Goal: Find specific page/section

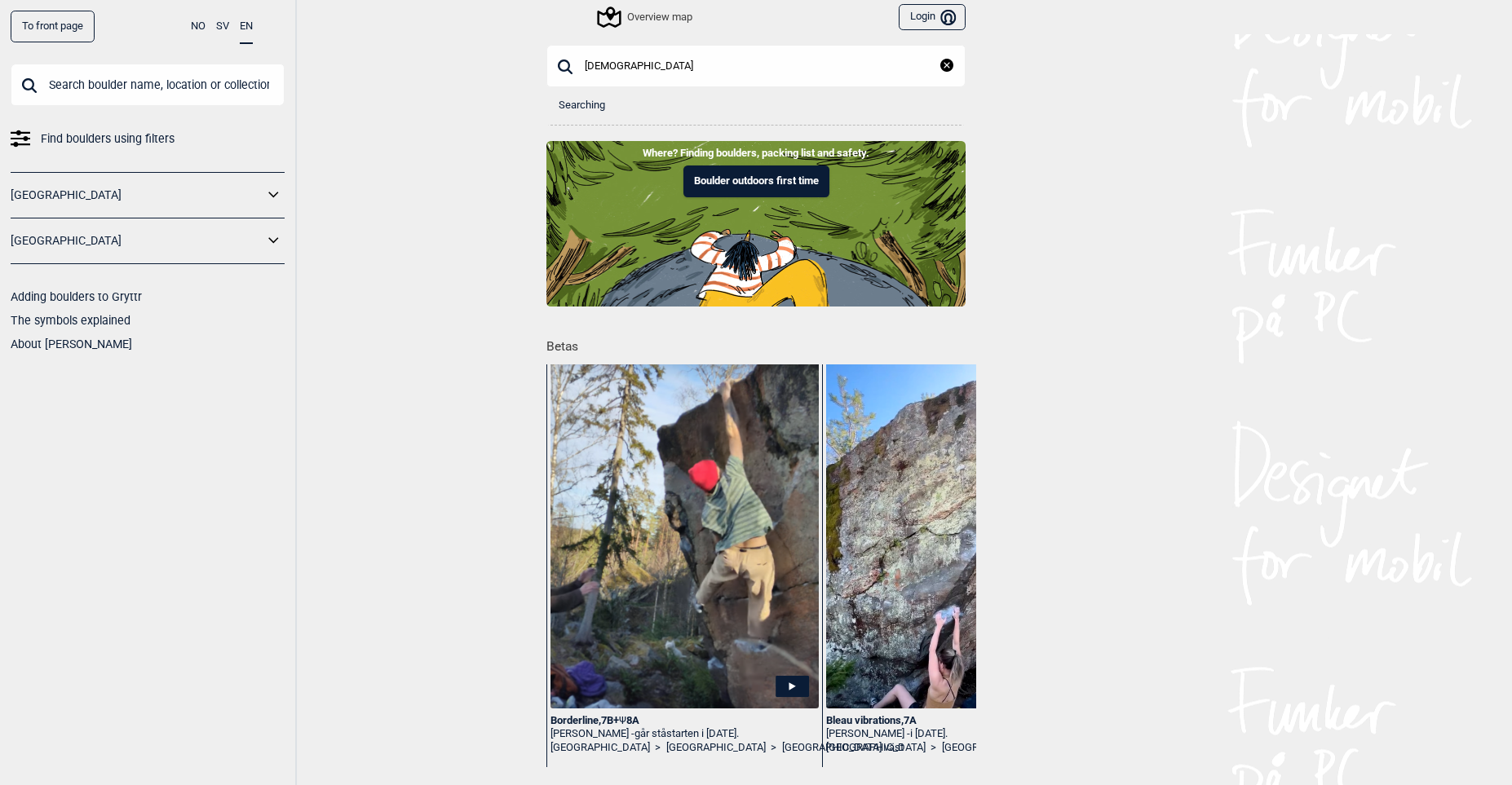
click at [668, 75] on input "[DEMOGRAPHIC_DATA]" at bounding box center [755, 65] width 419 height 42
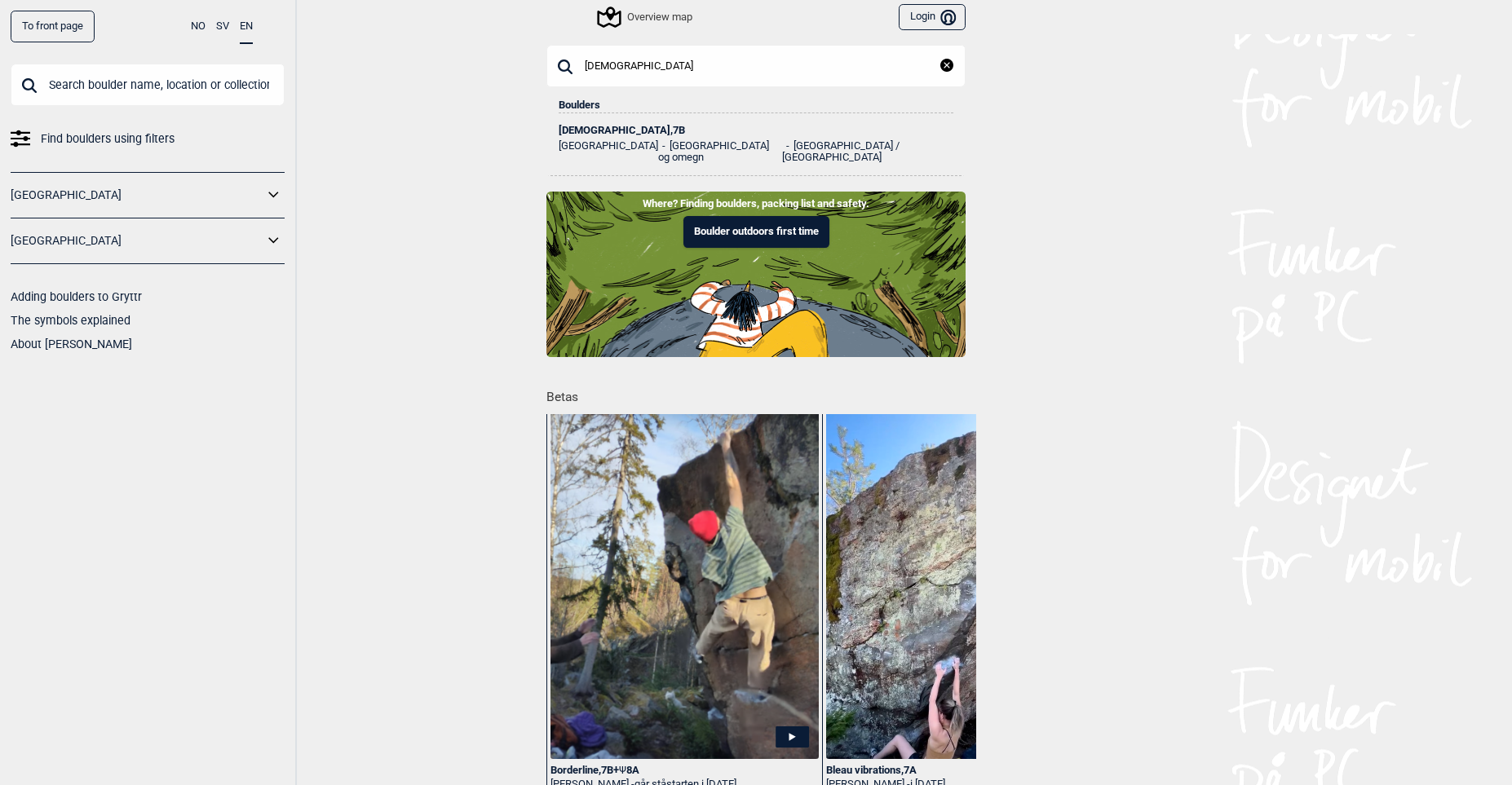
type input "[DEMOGRAPHIC_DATA]"
click at [658, 140] on li "[GEOGRAPHIC_DATA] og omegn" at bounding box center [720, 151] width 124 height 22
click at [582, 127] on div "[DEMOGRAPHIC_DATA] , 7B" at bounding box center [756, 130] width 394 height 11
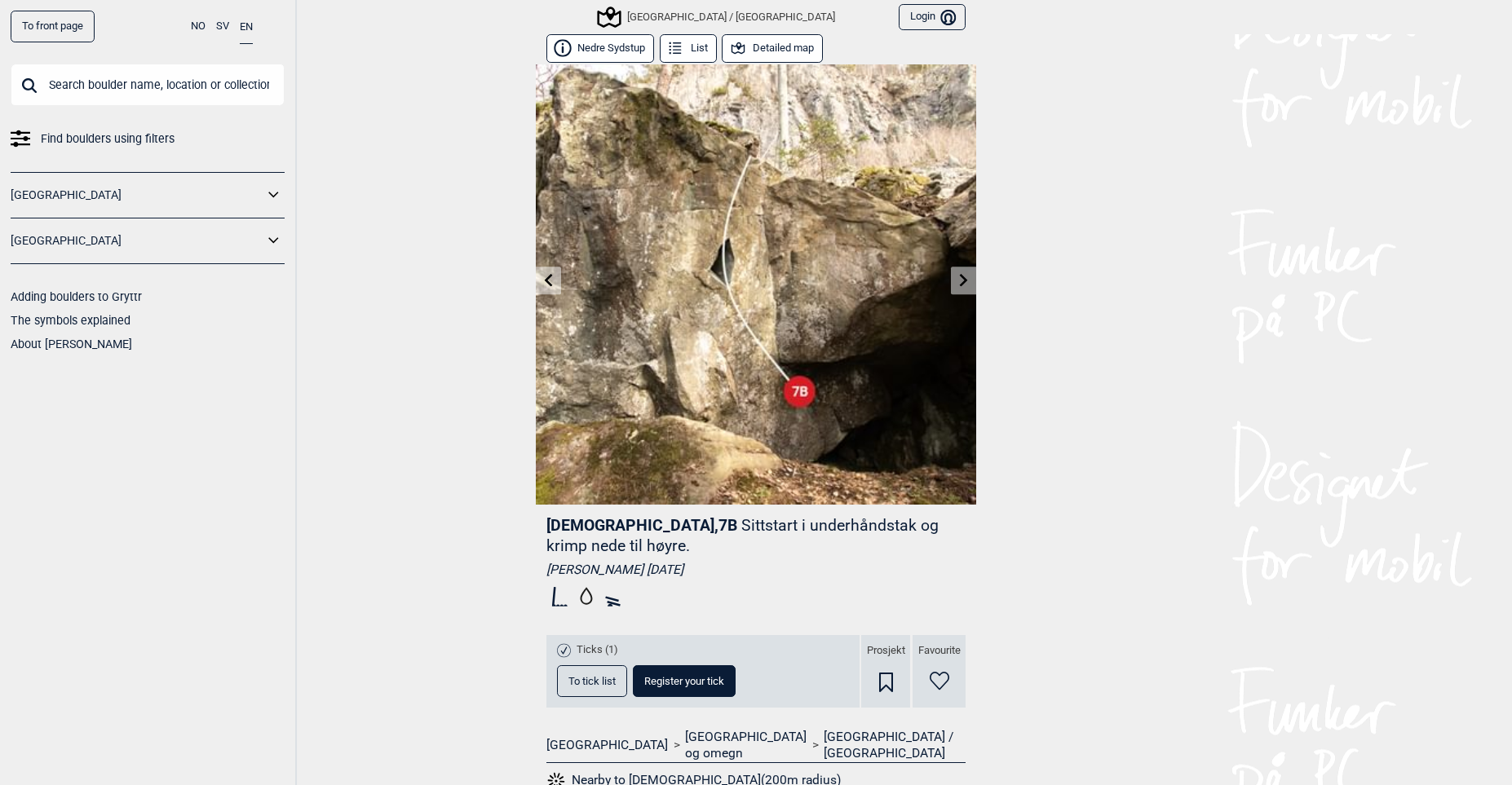
click at [46, 23] on link "To front page" at bounding box center [53, 26] width 84 height 32
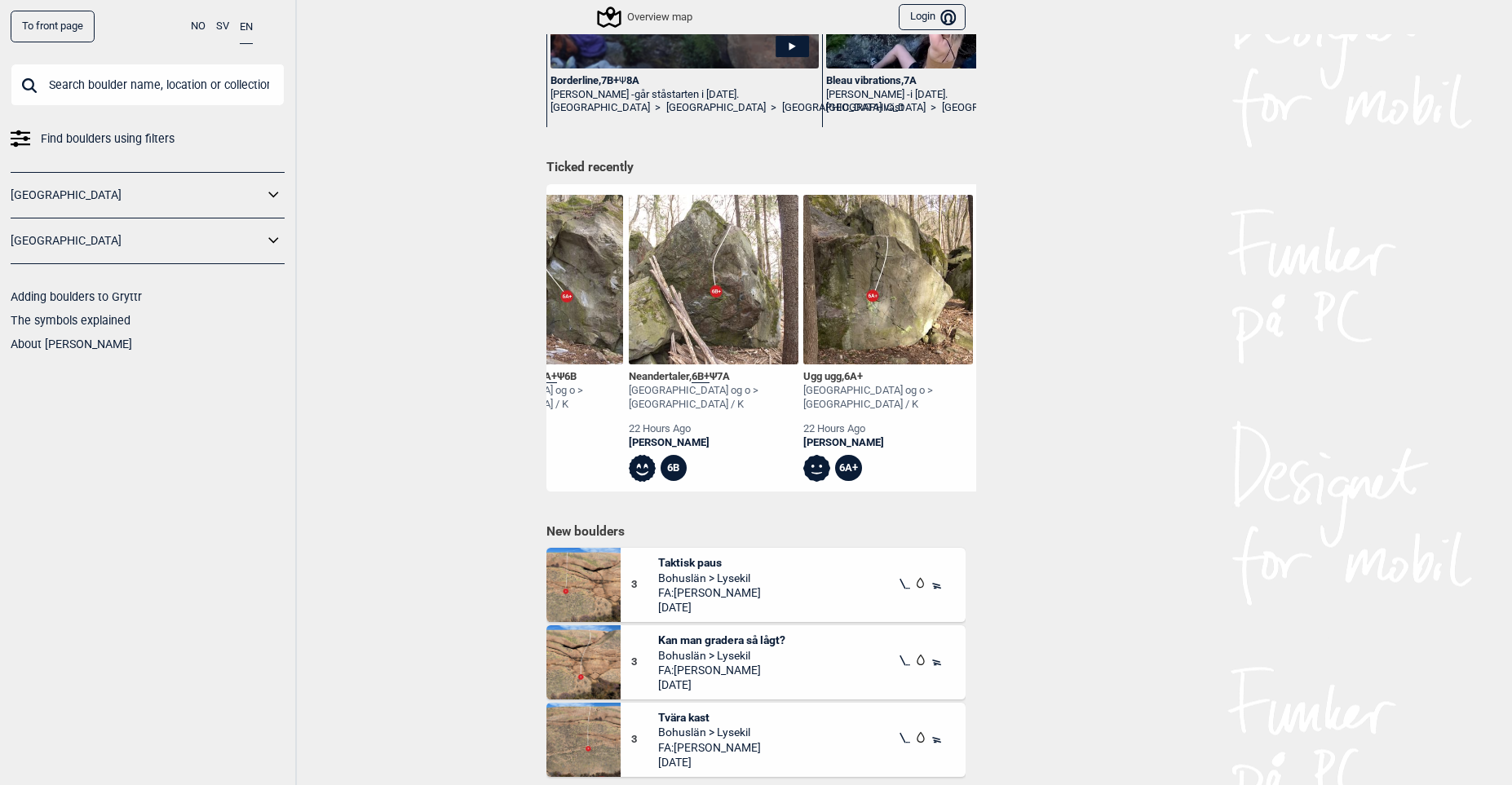
scroll to position [0, 2209]
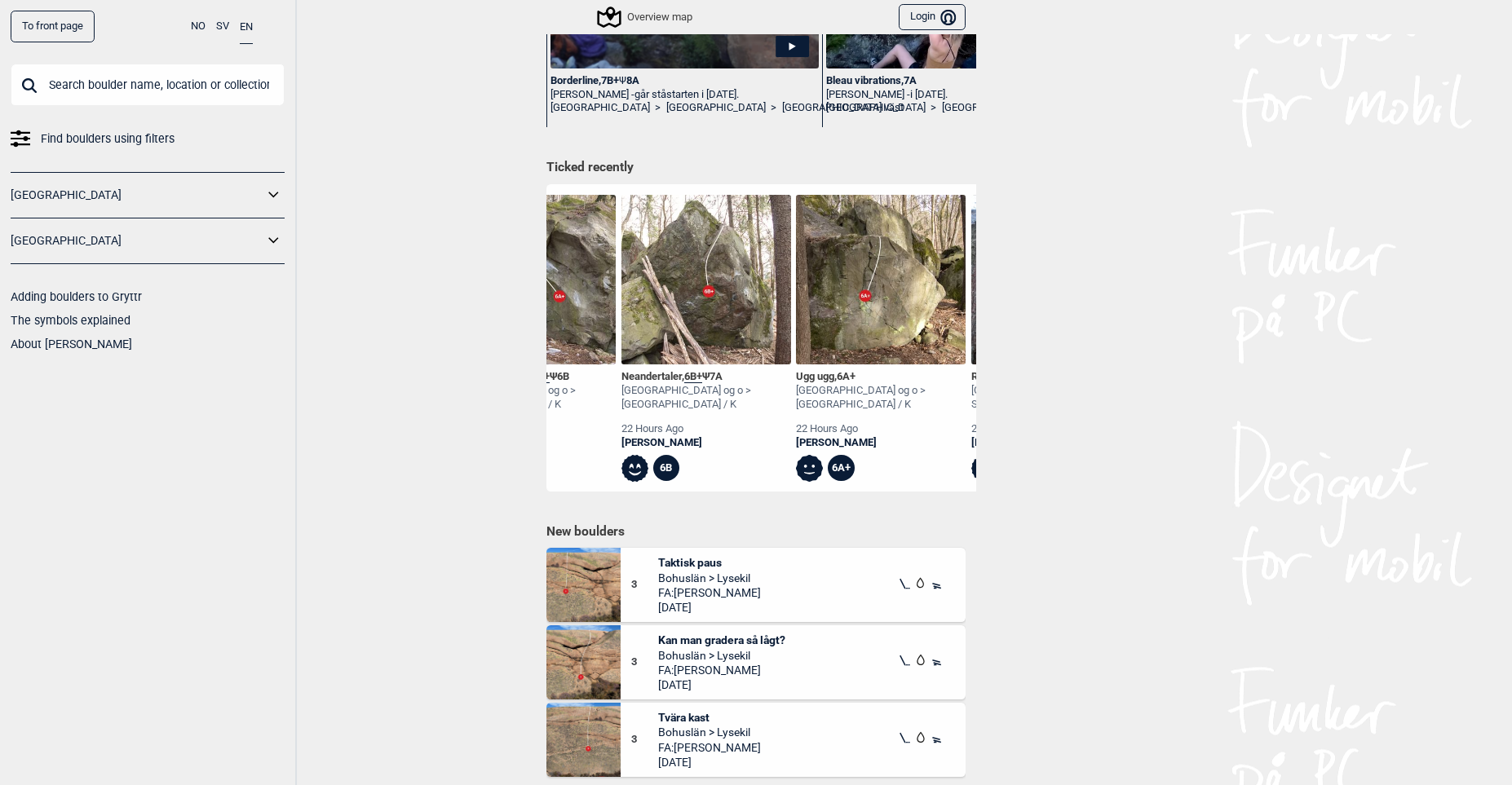
click at [678, 329] on img at bounding box center [706, 279] width 170 height 170
